Goal: Book appointment/travel/reservation

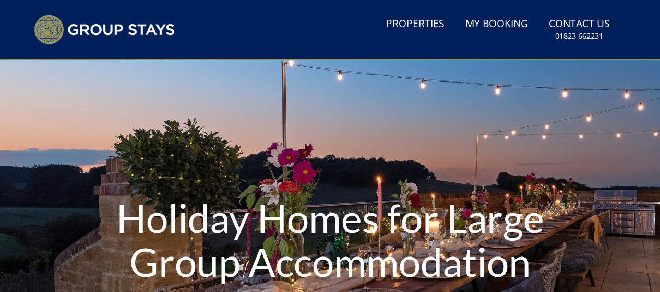
scroll to position [35, 0]
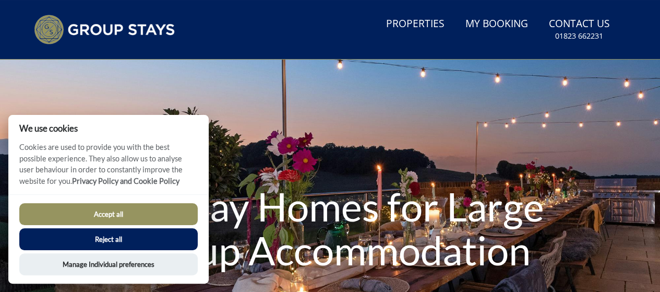
click at [155, 219] on button "Accept all" at bounding box center [108, 214] width 178 height 22
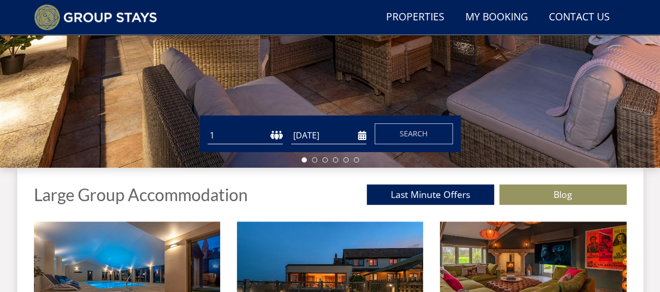
scroll to position [293, 0]
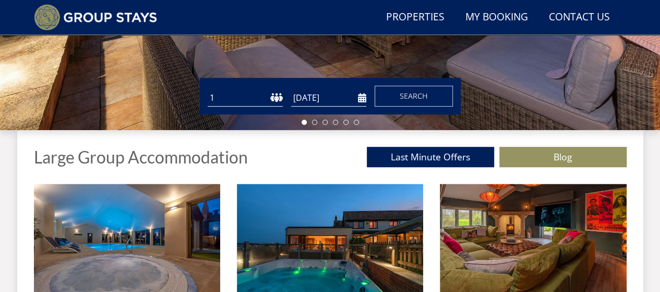
click at [272, 99] on select "1 2 3 4 5 6 7 8 9 10 11 12 13 14 15 16 17 18 19 20 21 22 23 24 25 26 27 28 29 3…" at bounding box center [245, 97] width 75 height 17
select select "8"
click at [208, 89] on select "1 2 3 4 5 6 7 8 9 10 11 12 13 14 15 16 17 18 19 20 21 22 23 24 25 26 27 28 29 3…" at bounding box center [245, 97] width 75 height 17
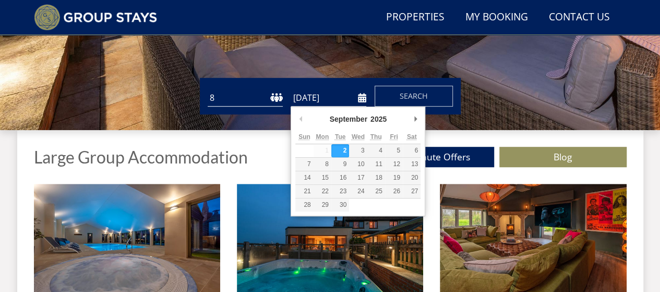
click at [362, 100] on input "[DATE]" at bounding box center [328, 97] width 75 height 17
type input "[DATE]"
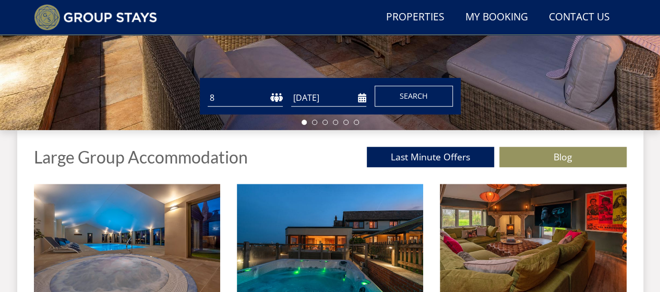
click at [403, 100] on button "Search" at bounding box center [414, 96] width 78 height 21
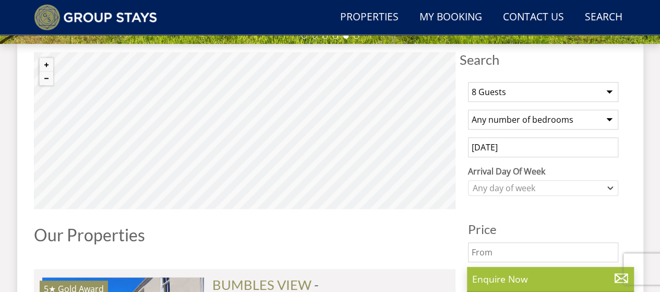
scroll to position [411, 0]
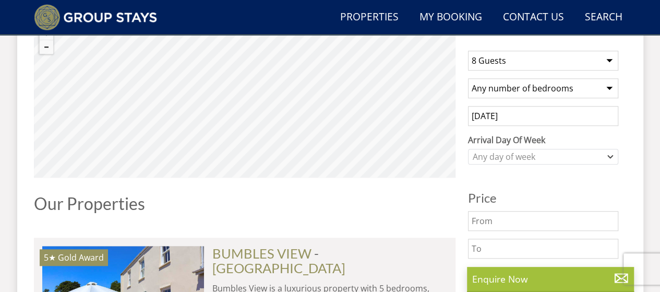
click at [583, 86] on select "Any number of bedrooms 4 Bedrooms 5 Bedrooms 6 Bedrooms 7 Bedrooms 8 Bedrooms 9…" at bounding box center [543, 88] width 150 height 20
select select "4"
click at [468, 78] on select "Any number of bedrooms 4 Bedrooms 5 Bedrooms 6 Bedrooms 7 Bedrooms 8 Bedrooms 9…" at bounding box center [543, 88] width 150 height 20
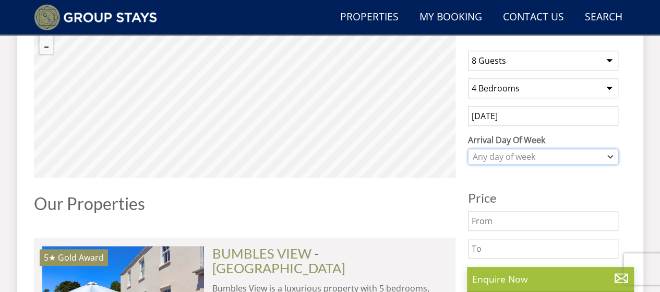
click at [518, 151] on div "Any day of week" at bounding box center [537, 156] width 135 height 11
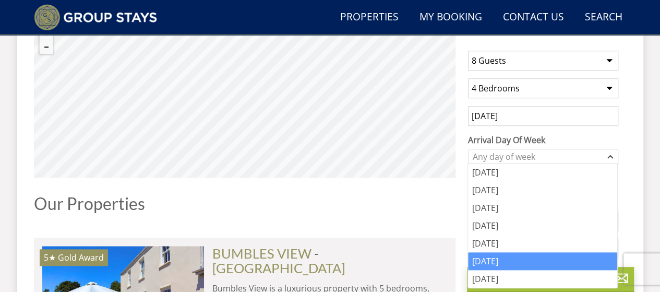
click at [494, 266] on div "[DATE]" at bounding box center [542, 261] width 149 height 18
click at [505, 258] on div "[DATE]" at bounding box center [542, 261] width 149 height 18
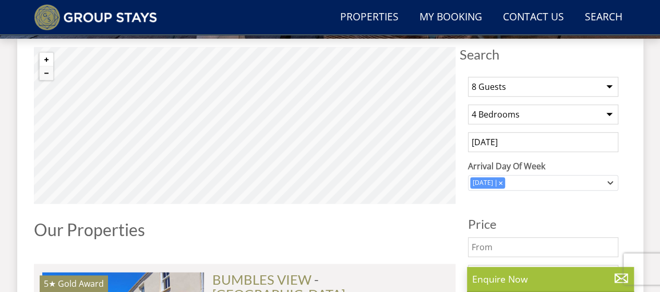
click at [44, 56] on button "Zoom in" at bounding box center [47, 60] width 14 height 14
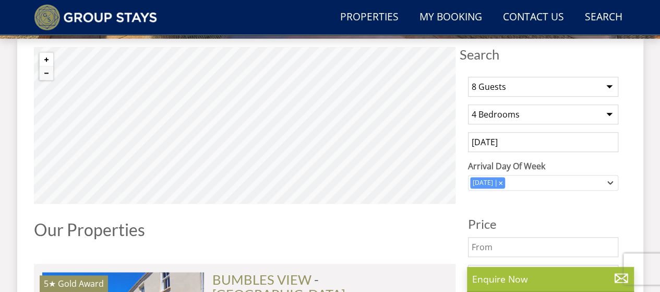
click at [44, 56] on button "Zoom in" at bounding box center [47, 60] width 14 height 14
click at [43, 57] on button "Zoom in" at bounding box center [47, 60] width 14 height 14
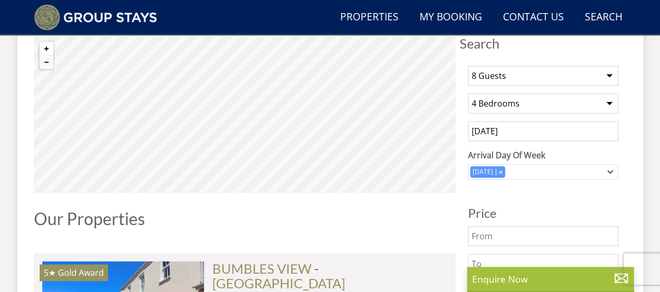
click at [44, 47] on button "Zoom in" at bounding box center [47, 49] width 14 height 14
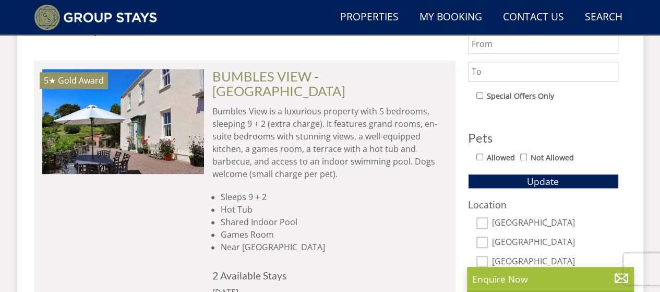
scroll to position [702, 0]
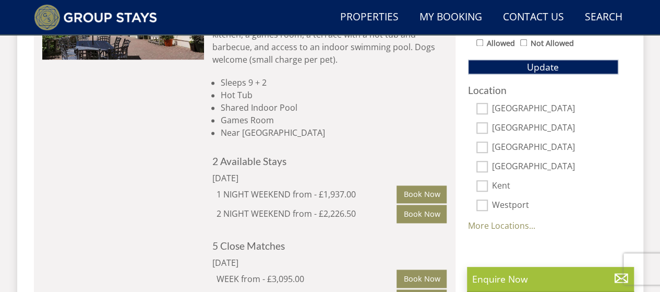
click at [485, 104] on input "[GEOGRAPHIC_DATA]" at bounding box center [481, 108] width 11 height 11
checkbox input "true"
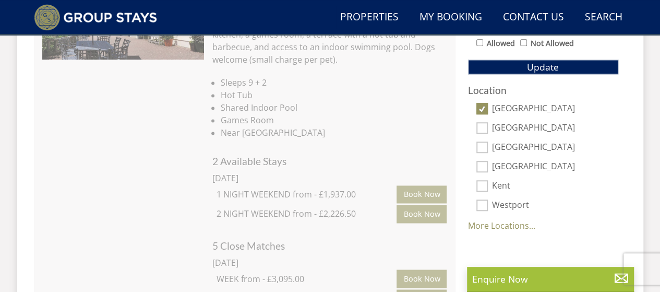
click at [484, 148] on input "[GEOGRAPHIC_DATA]" at bounding box center [481, 146] width 11 height 11
checkbox input "true"
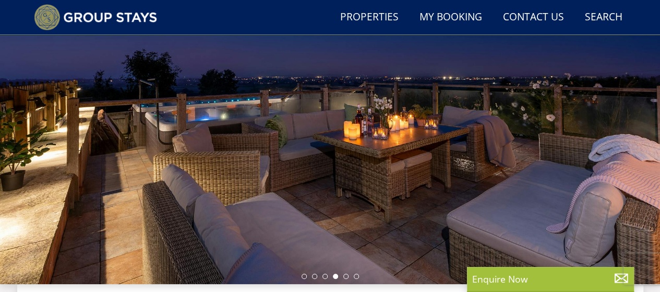
scroll to position [134, 0]
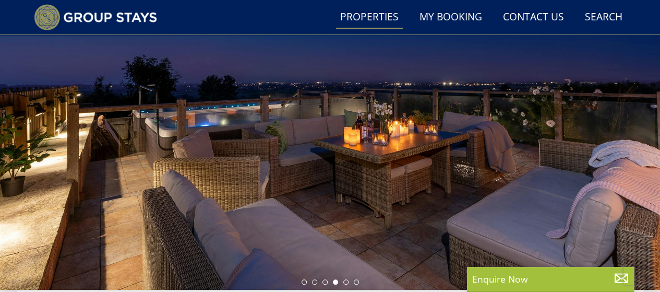
click at [380, 19] on link "Properties" at bounding box center [369, 17] width 67 height 23
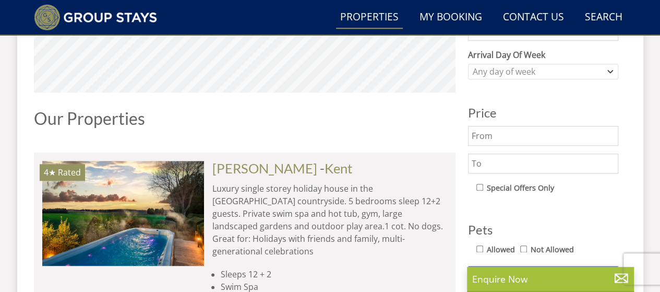
scroll to position [489, 0]
